Goal: Unclear

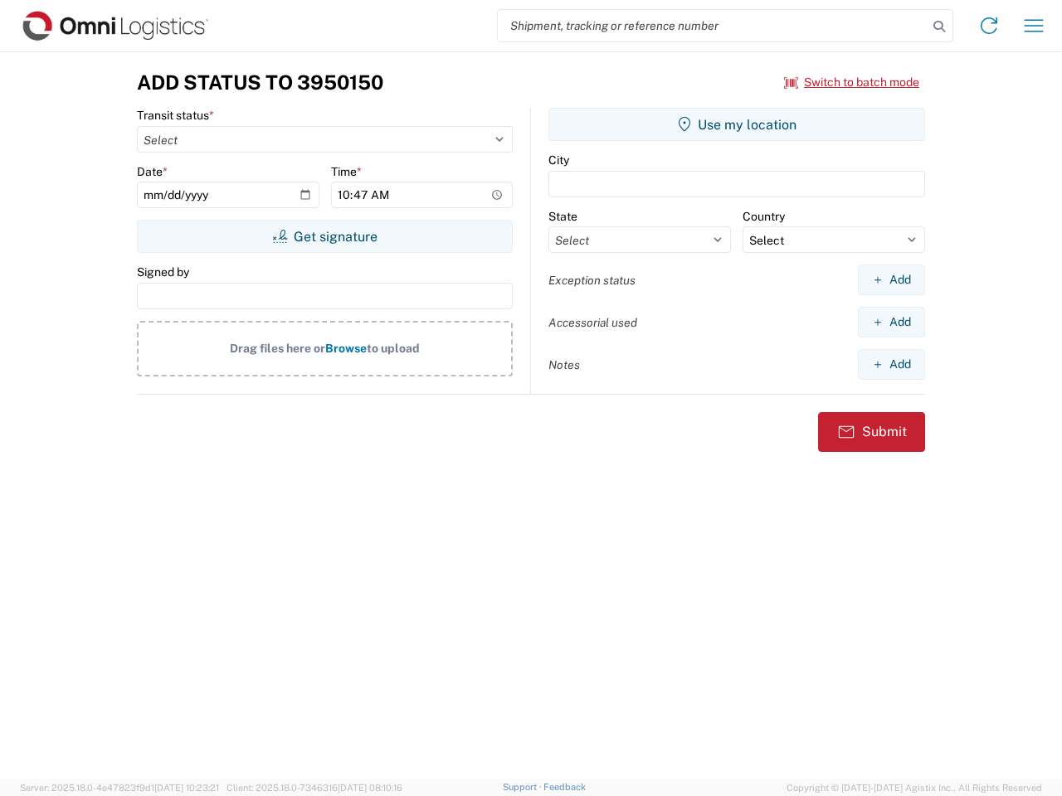
click at [713, 26] on input "search" at bounding box center [713, 26] width 430 height 32
click at [939, 27] on icon at bounding box center [938, 26] width 23 height 23
click at [989, 26] on icon at bounding box center [989, 25] width 27 height 27
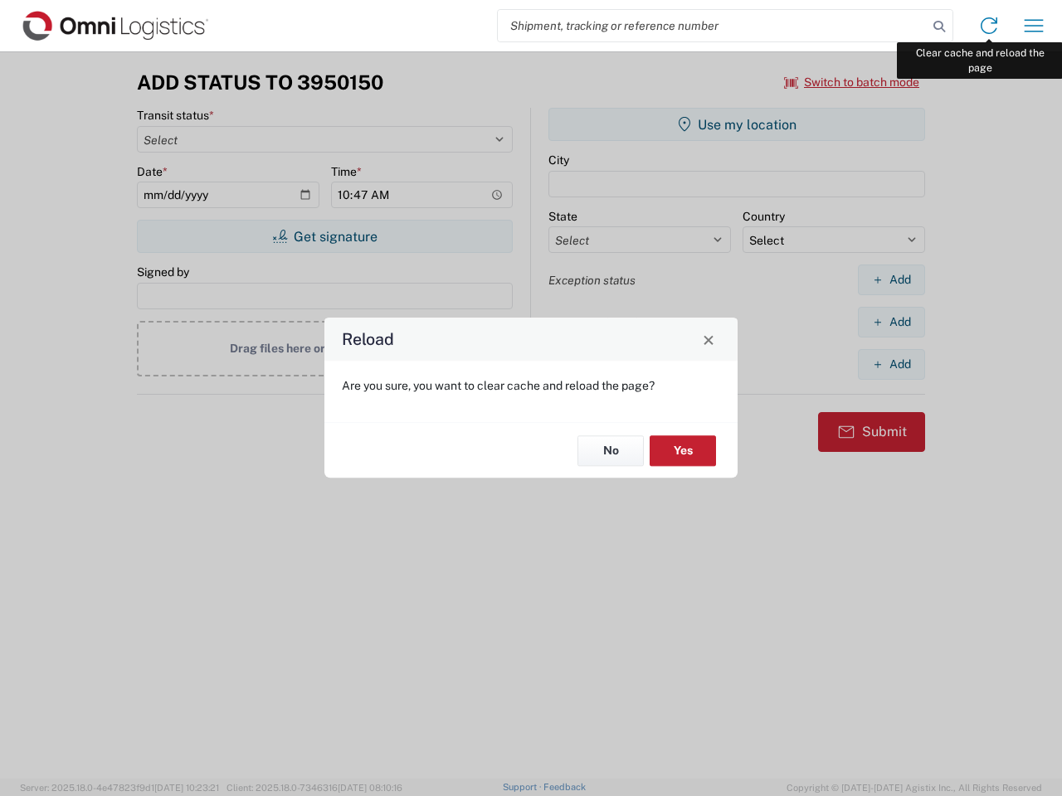
click at [1034, 26] on div "Reload Are you sure, you want to clear cache and reload the page? No Yes" at bounding box center [531, 398] width 1062 height 796
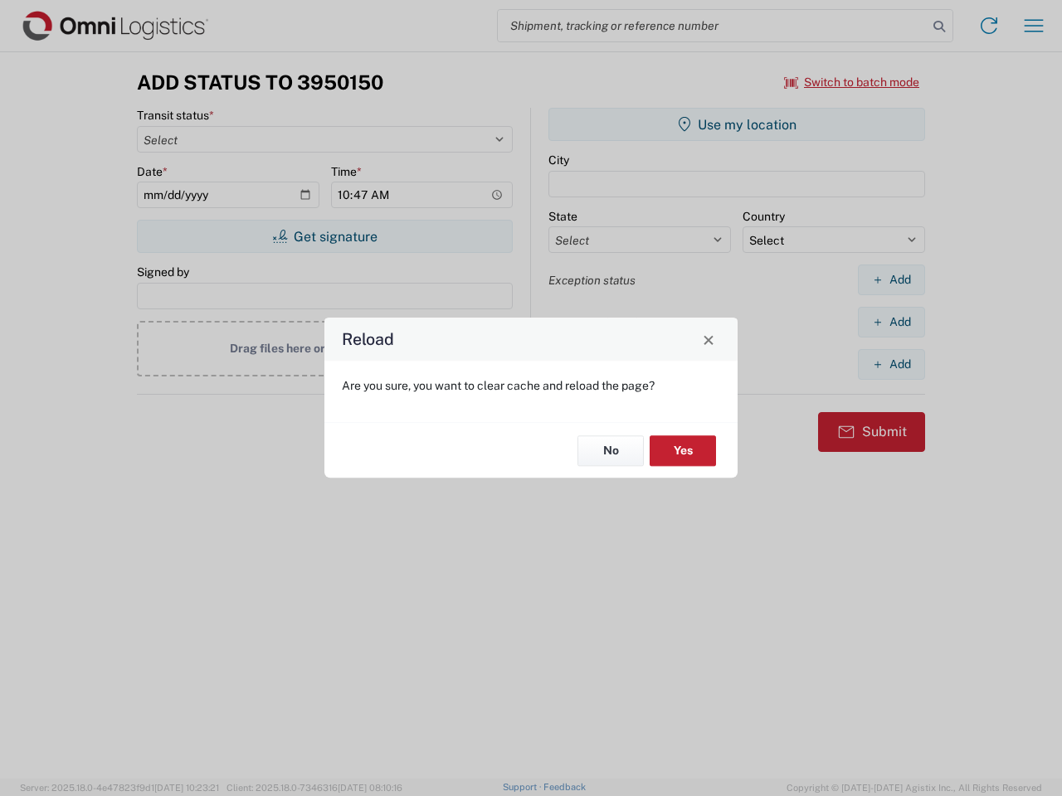
click at [852, 82] on div "Reload Are you sure, you want to clear cache and reload the page? No Yes" at bounding box center [531, 398] width 1062 height 796
click at [324, 236] on div "Reload Are you sure, you want to clear cache and reload the page? No Yes" at bounding box center [531, 398] width 1062 height 796
click at [737, 124] on div "Reload Are you sure, you want to clear cache and reload the page? No Yes" at bounding box center [531, 398] width 1062 height 796
click at [891, 280] on div "Reload Are you sure, you want to clear cache and reload the page? No Yes" at bounding box center [531, 398] width 1062 height 796
click at [891, 322] on div "Reload Are you sure, you want to clear cache and reload the page? No Yes" at bounding box center [531, 398] width 1062 height 796
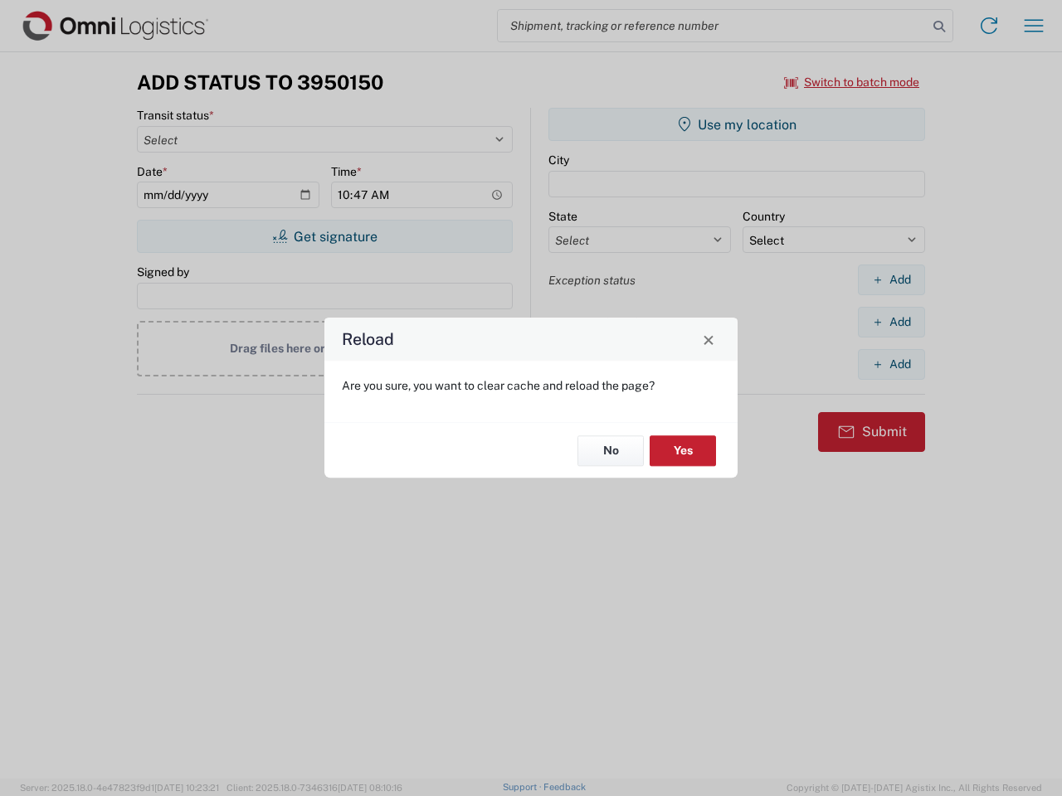
click at [891, 364] on div "Reload Are you sure, you want to clear cache and reload the page? No Yes" at bounding box center [531, 398] width 1062 height 796
